Goal: Check status: Check status

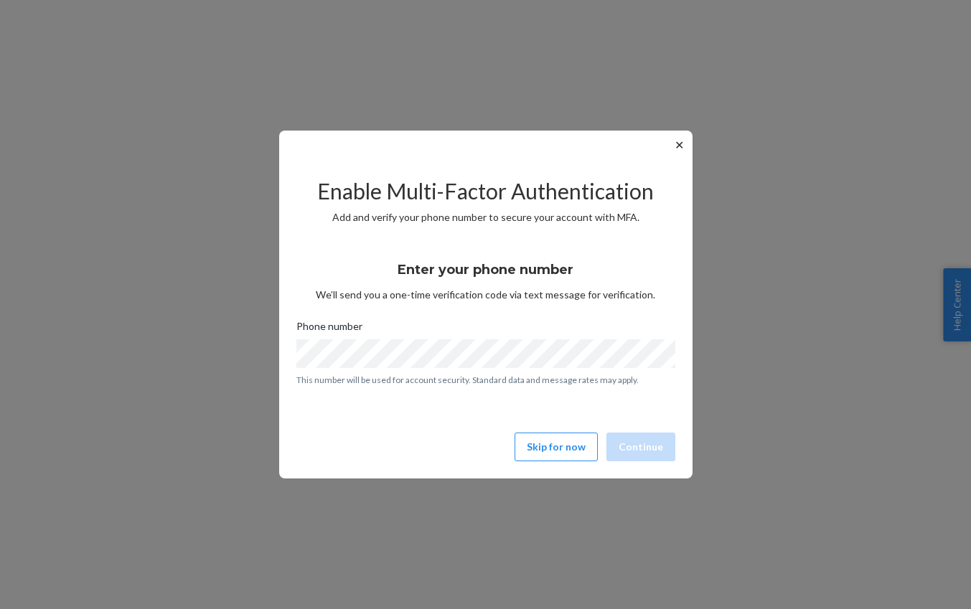
click at [682, 144] on button "✕" at bounding box center [679, 144] width 15 height 17
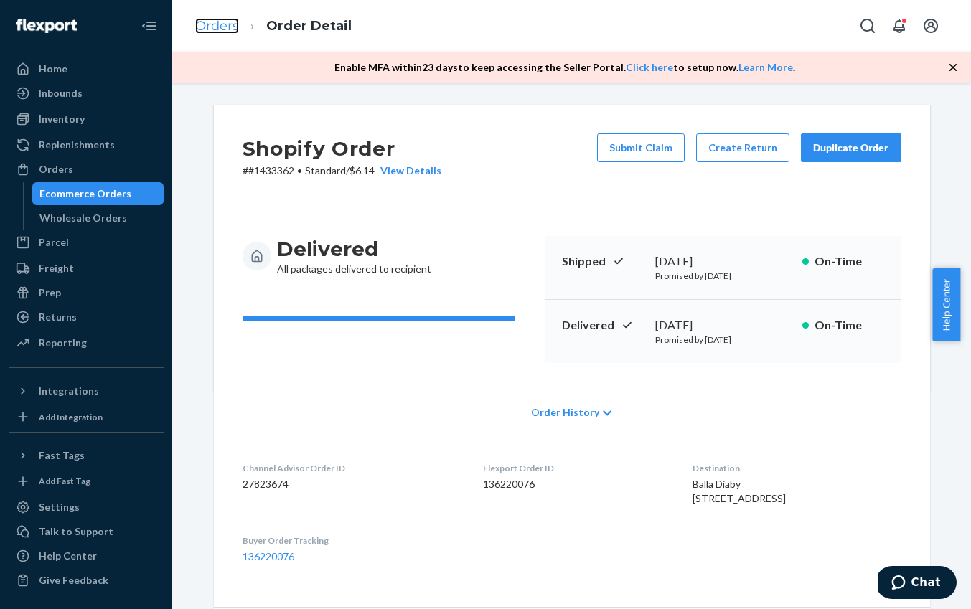
click at [220, 24] on link "Orders" at bounding box center [217, 26] width 44 height 16
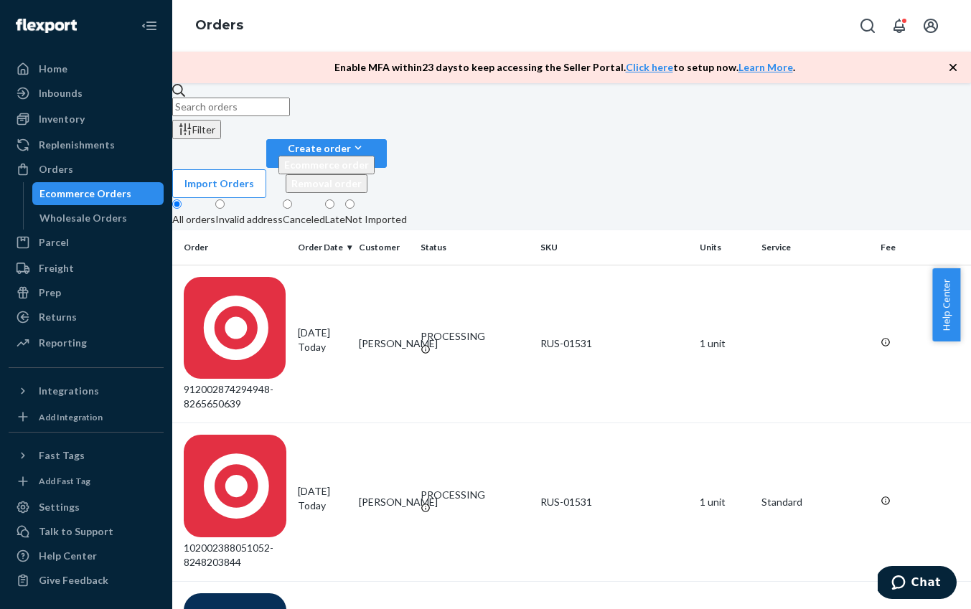
click at [229, 116] on input "text" at bounding box center [231, 107] width 118 height 19
paste input "1434078"
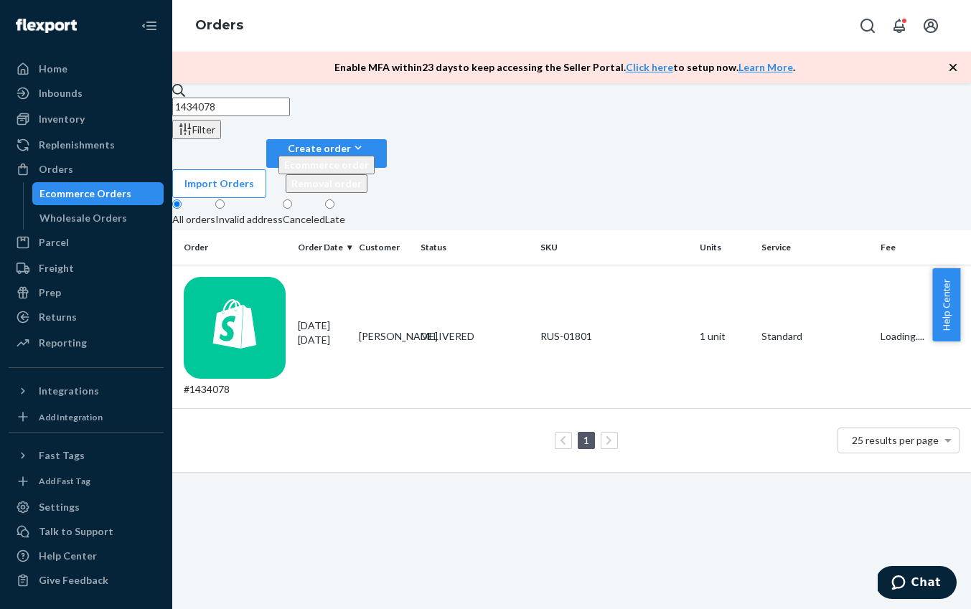
type input "1434078"
click at [253, 277] on div "#1434078" at bounding box center [235, 337] width 103 height 121
